Goal: Information Seeking & Learning: Learn about a topic

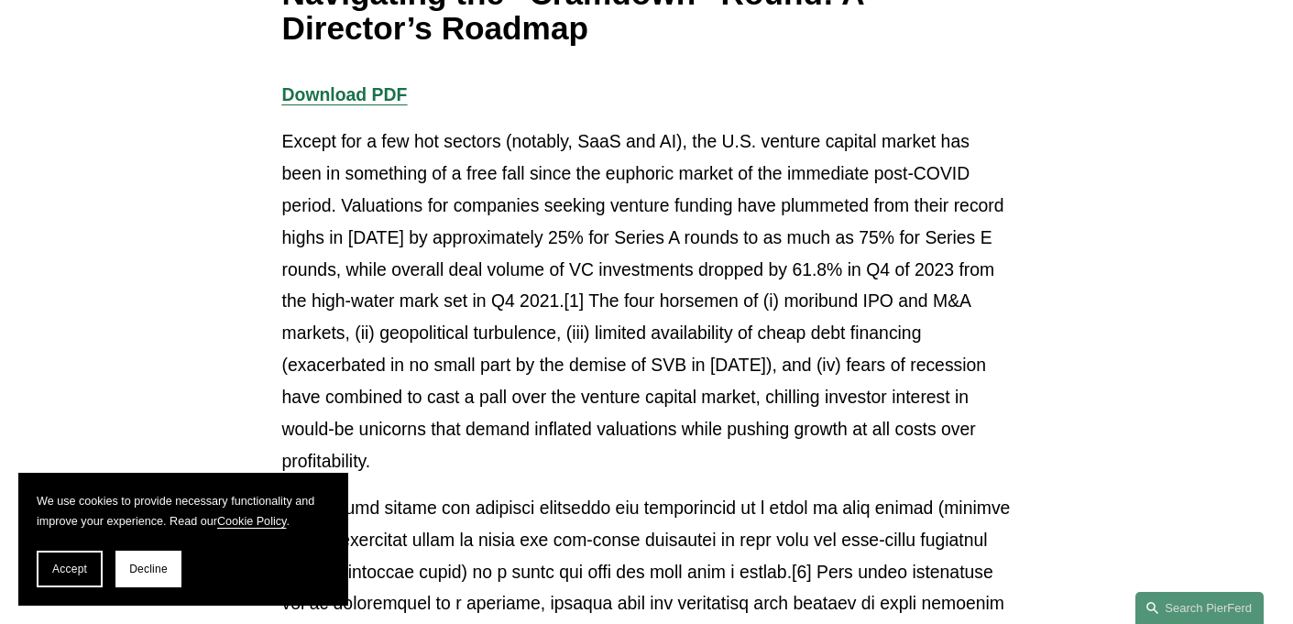
scroll to position [379, 0]
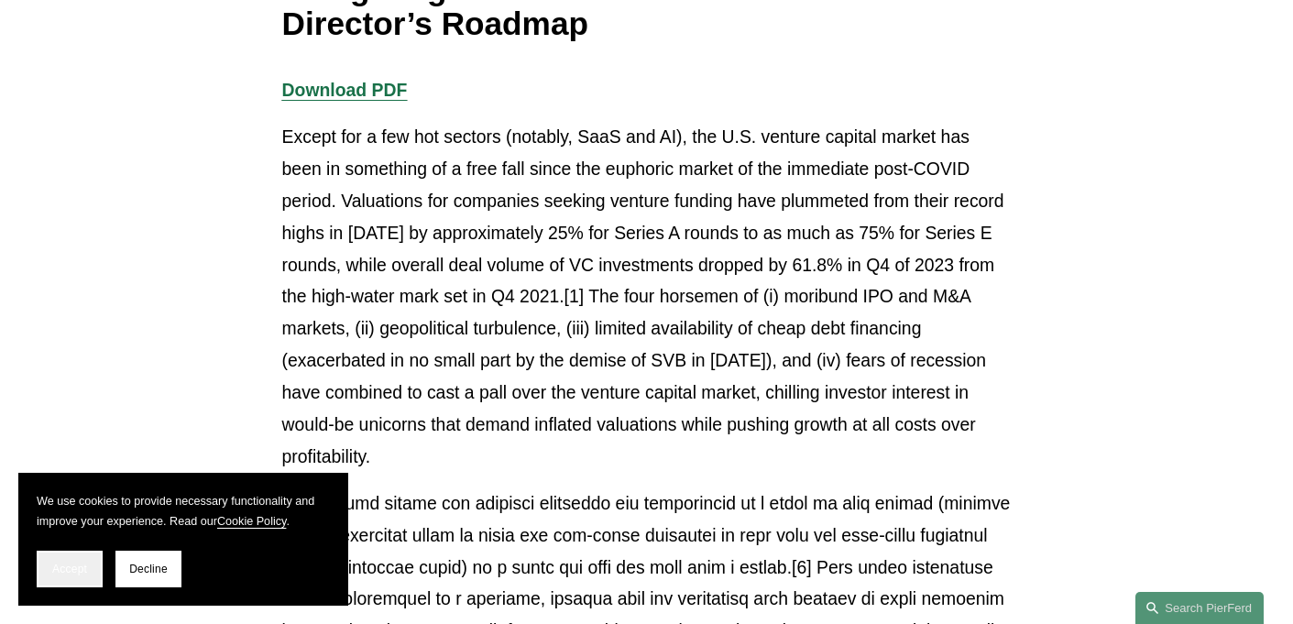
click at [65, 574] on span "Accept" at bounding box center [69, 569] width 35 height 13
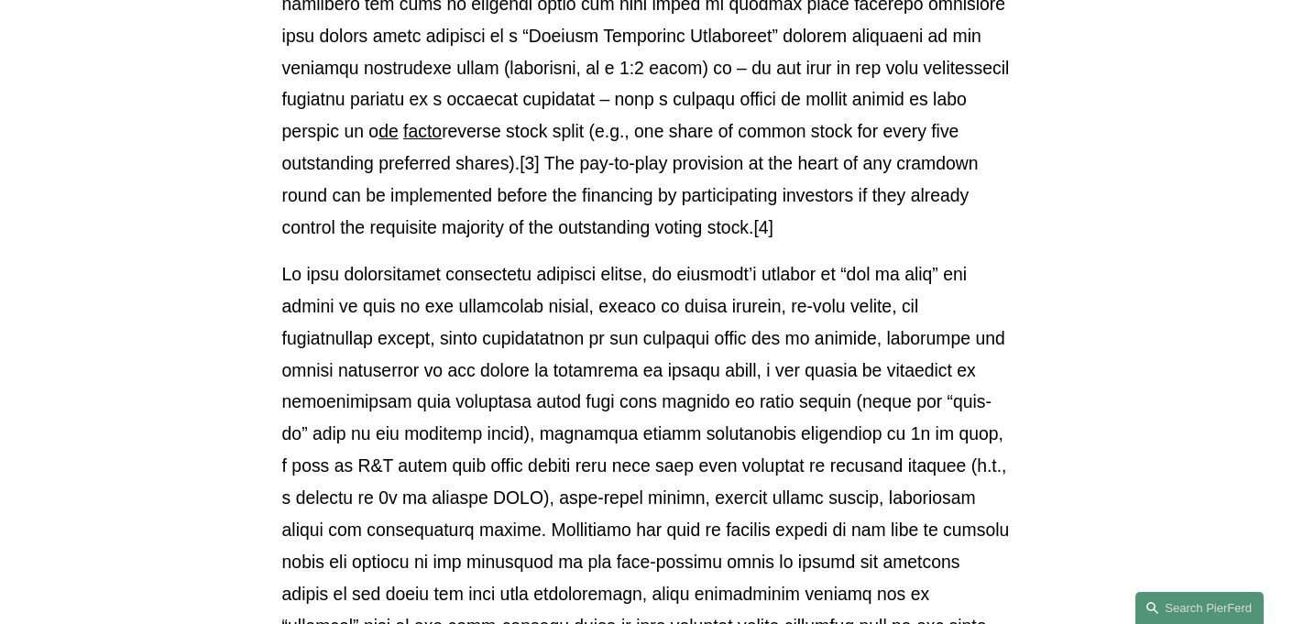
scroll to position [1171, 0]
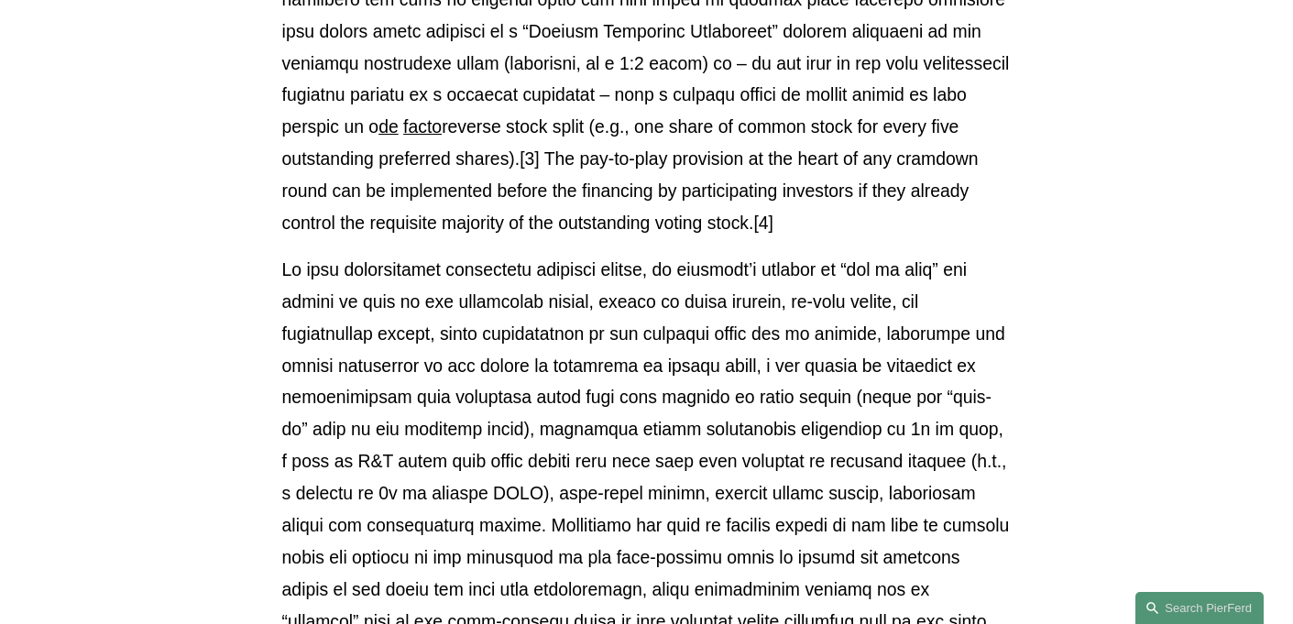
drag, startPoint x: 1292, startPoint y: 154, endPoint x: 1292, endPoint y: 164, distance: 10.1
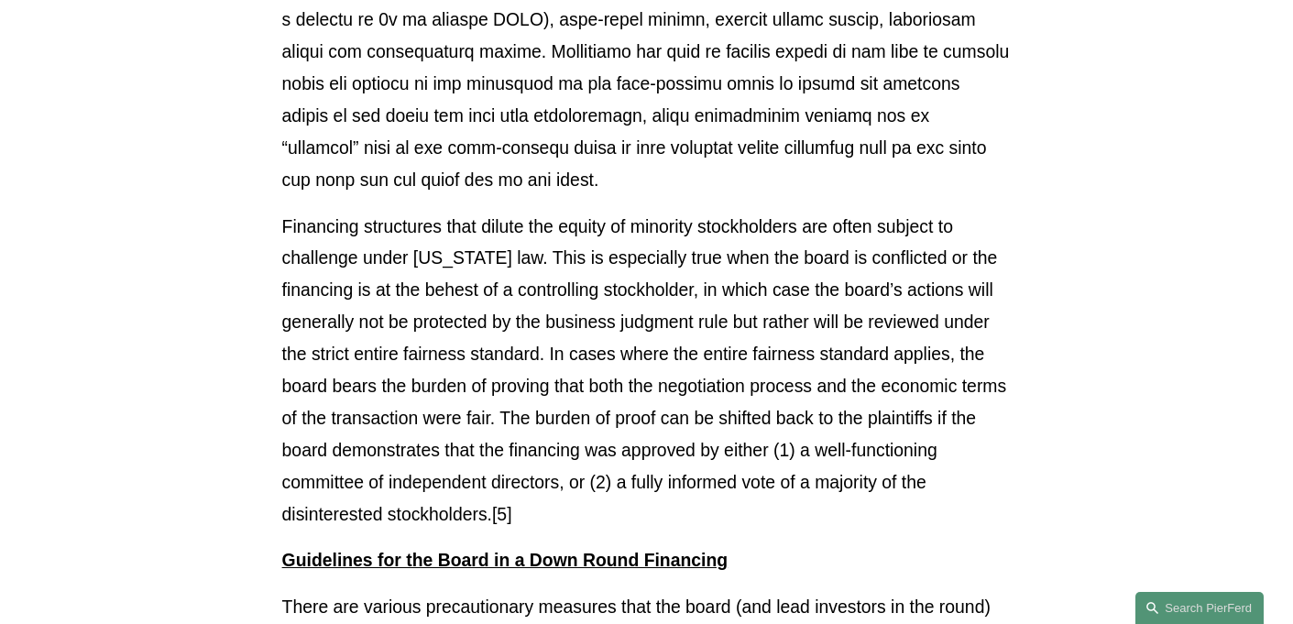
scroll to position [1654, 0]
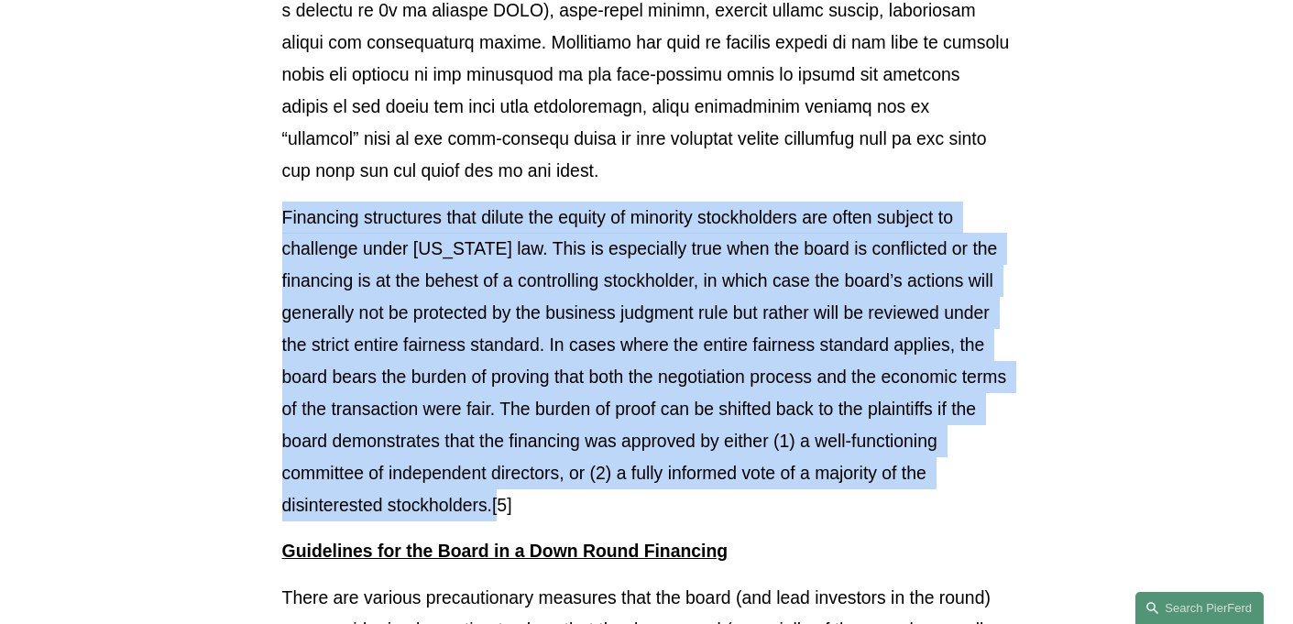
drag, startPoint x: 594, startPoint y: 503, endPoint x: 268, endPoint y: 227, distance: 427.2
copy p "Financing structures that dilute the equity of minority stockholders are often …"
click at [706, 293] on p "Financing structures that dilute the equity of minority stockholders are often …" at bounding box center [646, 362] width 729 height 320
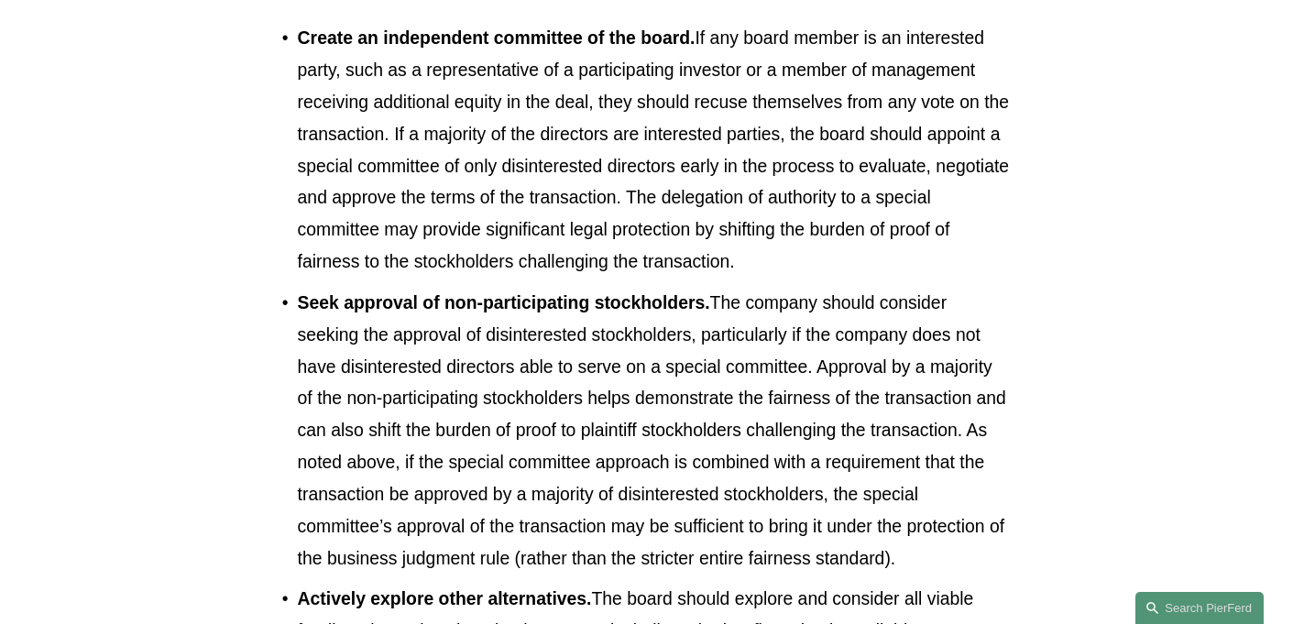
scroll to position [2853, 0]
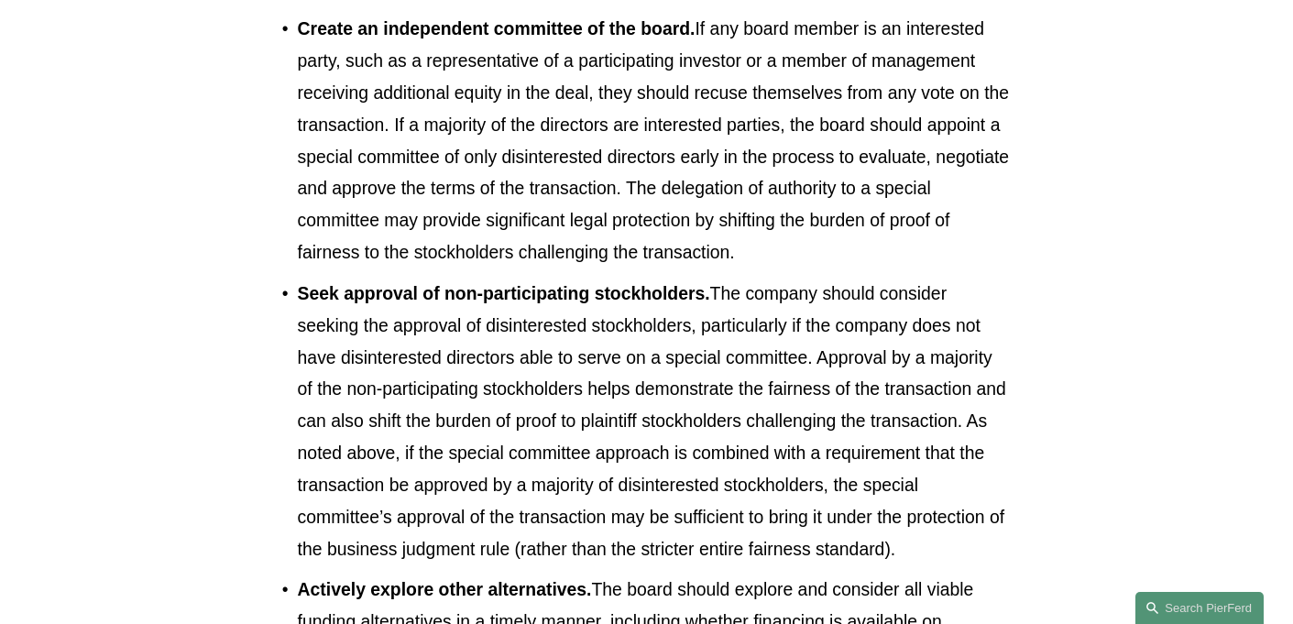
drag, startPoint x: 826, startPoint y: 296, endPoint x: 293, endPoint y: 53, distance: 585.2
click at [298, 53] on p "Create an independent committee of the board. If any board member is an interes…" at bounding box center [655, 141] width 714 height 256
copy p "Create an independent committee of the board. If any board member is an interes…"
click at [486, 100] on p "Create an independent committee of the board. If any board member is an interes…" at bounding box center [655, 141] width 714 height 256
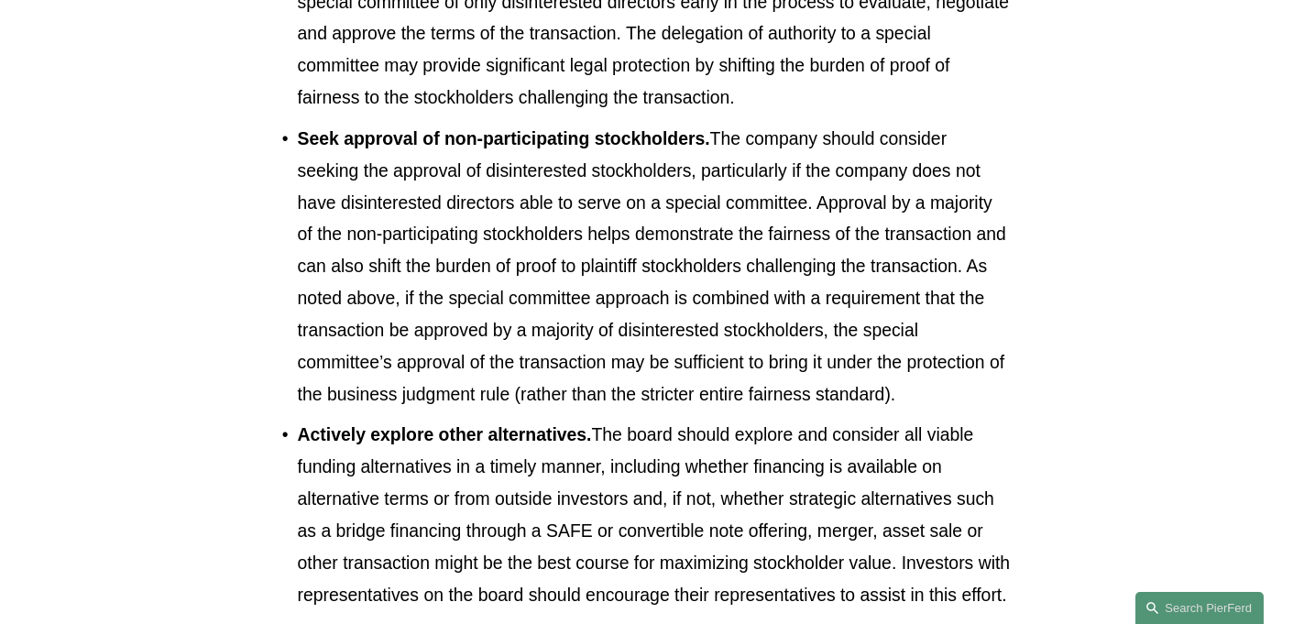
scroll to position [3012, 0]
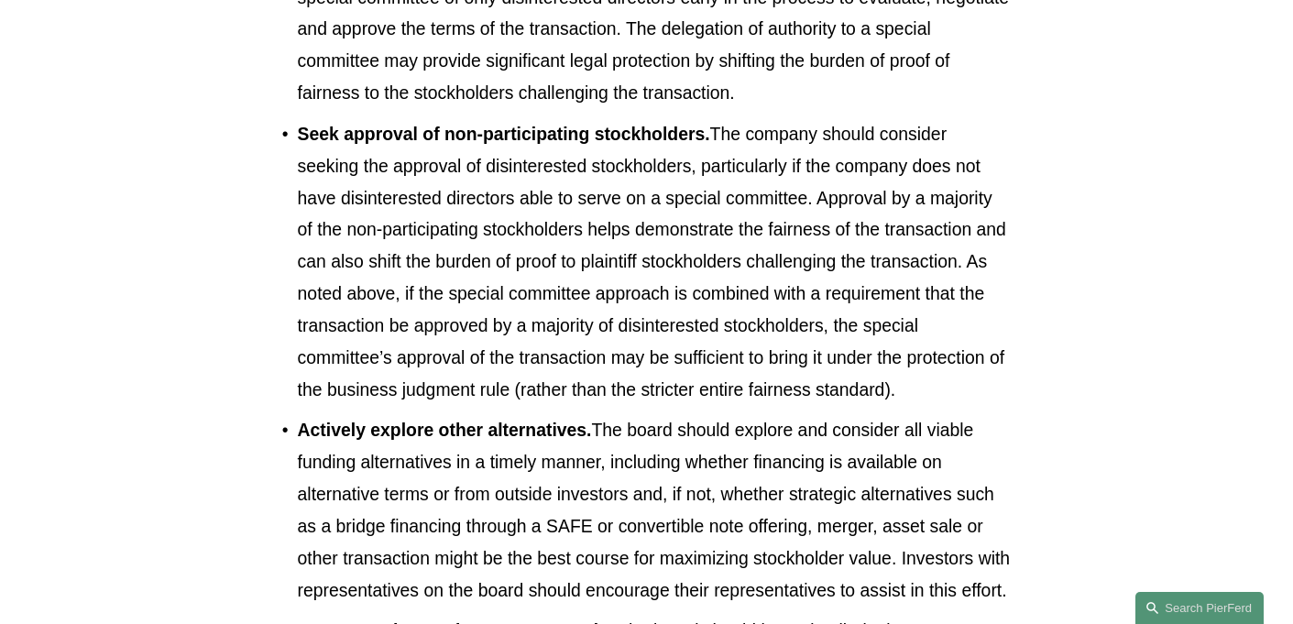
click at [493, 197] on p "Seek approval of non-participating stockholders. The company should consider se…" at bounding box center [655, 262] width 714 height 288
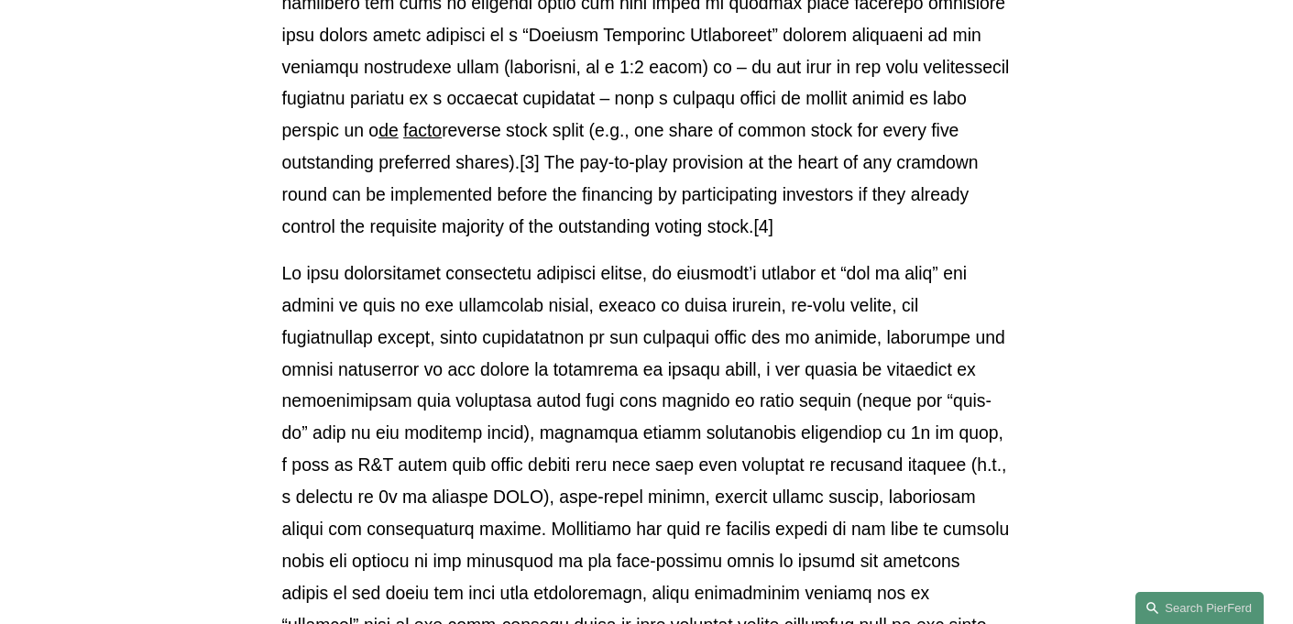
scroll to position [0, 0]
